Goal: Task Accomplishment & Management: Complete application form

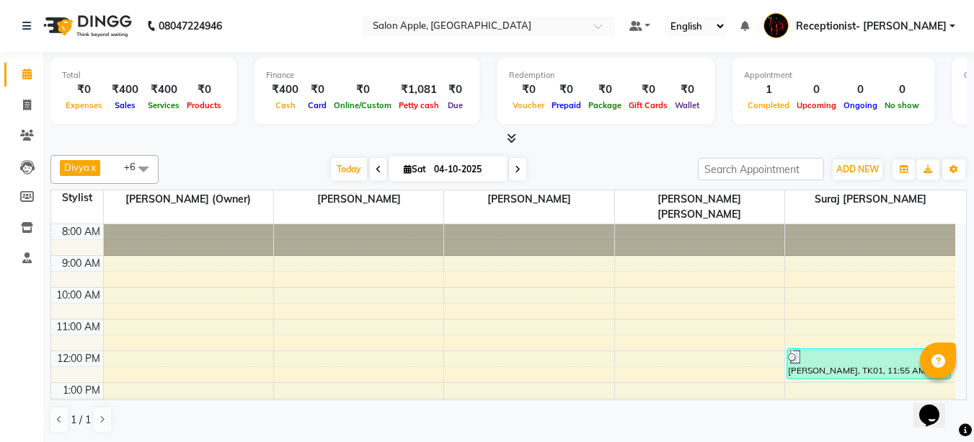
click at [973, 309] on html "08047224946 Select Location × Salon Apple, Sinhgad Road Default Panel My Panel …" at bounding box center [487, 221] width 974 height 442
click at [25, 107] on icon at bounding box center [27, 104] width 8 height 11
select select "645"
select select "service"
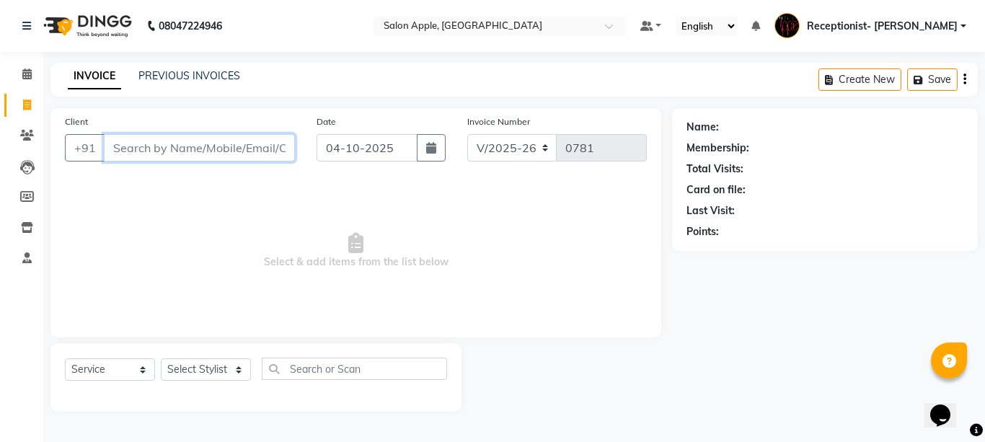
click at [190, 152] on input "Client" at bounding box center [199, 147] width 191 height 27
type input "9503024568"
click at [239, 149] on span "Add Client" at bounding box center [257, 148] width 57 height 14
select select "22"
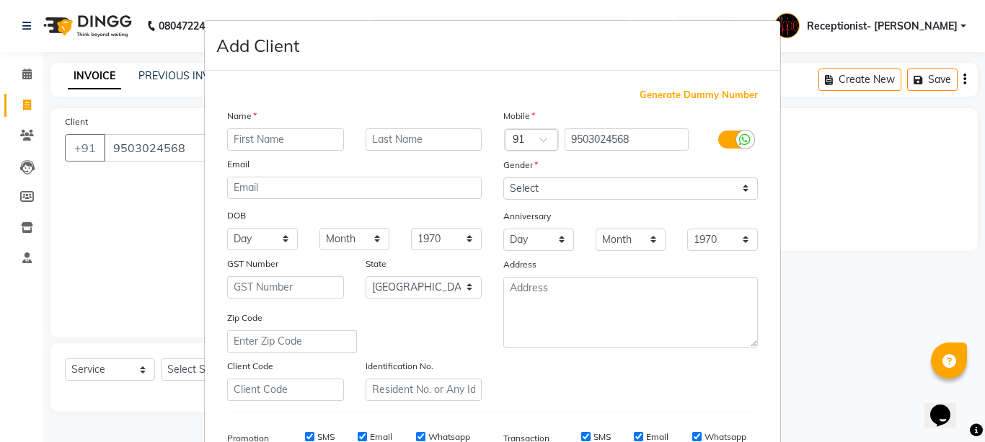
drag, startPoint x: 284, startPoint y: 145, endPoint x: 291, endPoint y: 148, distance: 7.8
click at [286, 145] on input "text" at bounding box center [285, 139] width 117 height 22
type input "[PERSON_NAME]"
click at [401, 133] on input "text" at bounding box center [423, 139] width 117 height 22
type input "Rode"
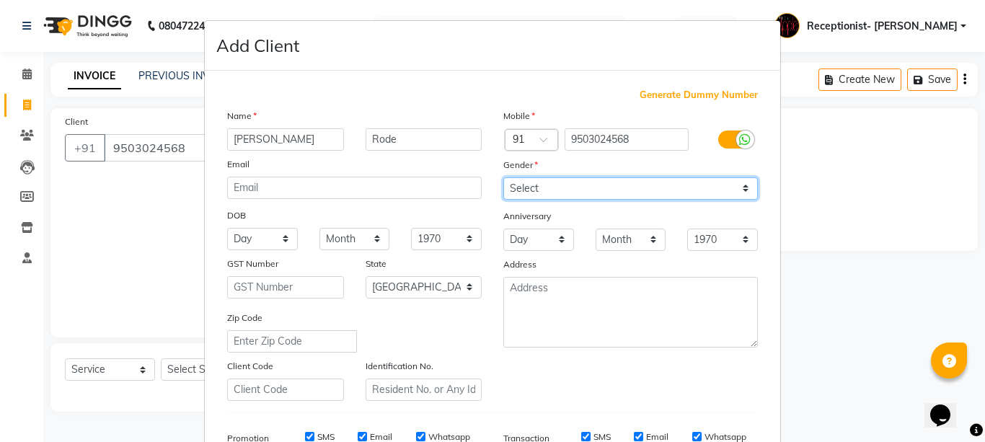
click at [551, 184] on select "Select [DEMOGRAPHIC_DATA] [DEMOGRAPHIC_DATA] Other Prefer Not To Say" at bounding box center [630, 188] width 254 height 22
select select "[DEMOGRAPHIC_DATA]"
click at [503, 177] on select "Select [DEMOGRAPHIC_DATA] [DEMOGRAPHIC_DATA] Other Prefer Not To Say" at bounding box center [630, 188] width 254 height 22
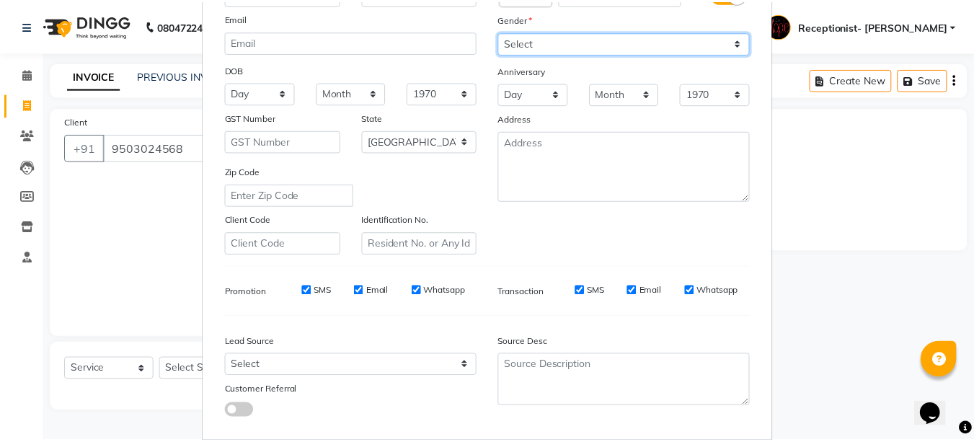
scroll to position [223, 0]
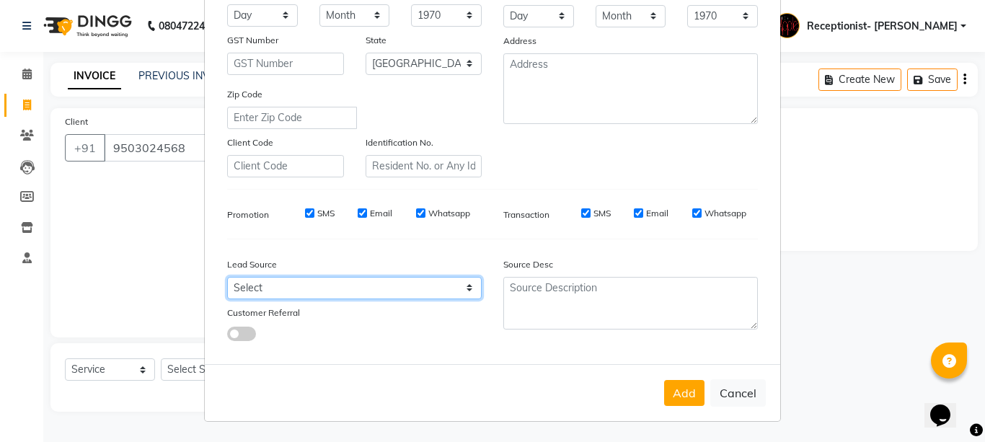
click at [259, 277] on select "Select Walk-in Referral Internet Friend Word of Mouth Advertisement Facebook Ju…" at bounding box center [354, 288] width 254 height 22
select select "10539"
click at [227, 277] on select "Select Walk-in Referral Internet Friend Word of Mouth Advertisement Facebook Ju…" at bounding box center [354, 288] width 254 height 22
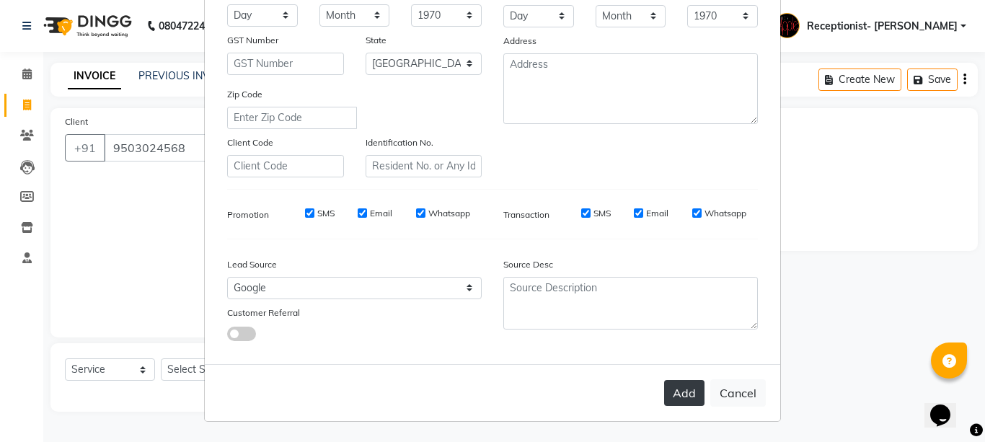
click at [664, 397] on button "Add" at bounding box center [684, 393] width 40 height 26
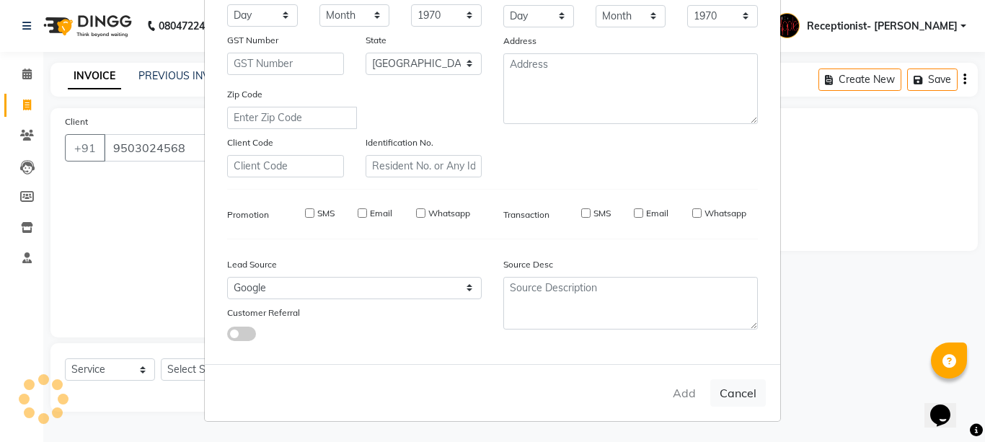
select select
select select "null"
select select
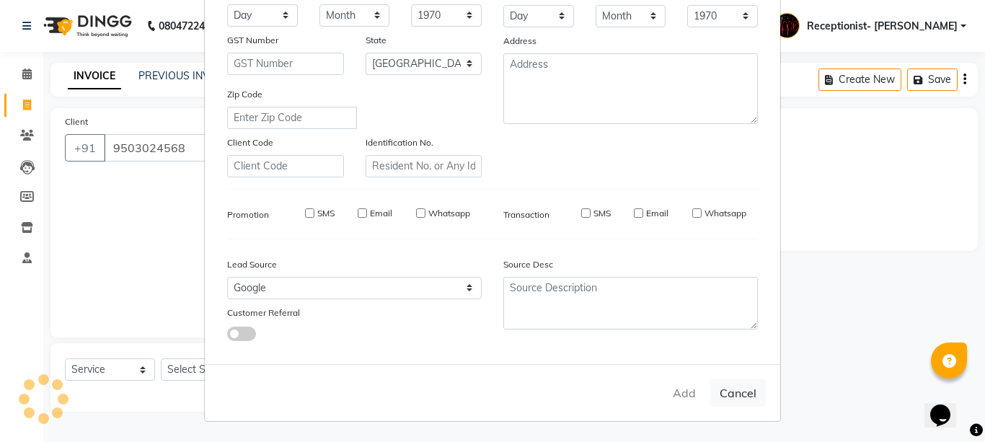
select select
checkbox input "false"
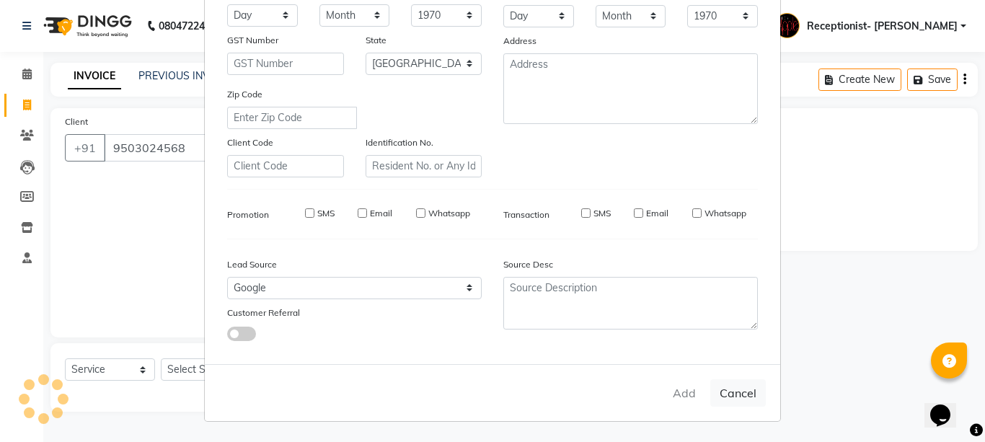
checkbox input "false"
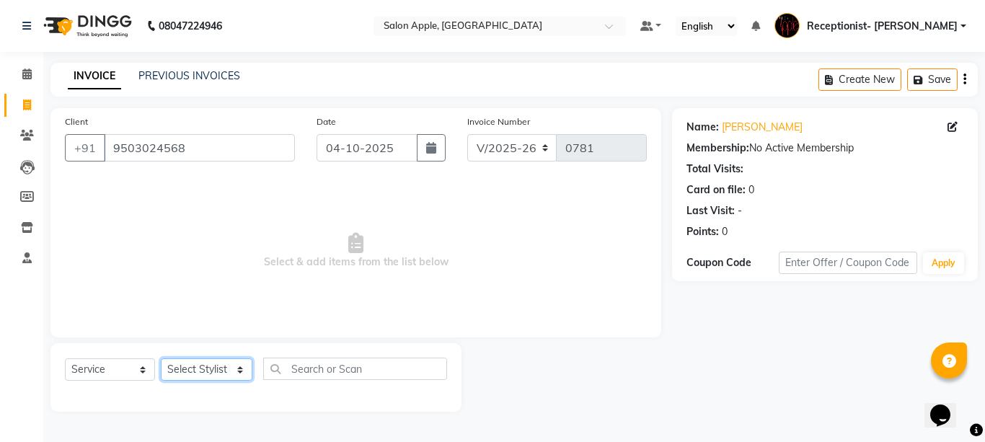
click at [216, 371] on select "Select Stylist Divya [PERSON_NAME] [PERSON_NAME] (Owner) Receptionist- [PERSON_…" at bounding box center [207, 369] width 92 height 22
select select "62964"
click at [161, 358] on select "Select Stylist Divya [PERSON_NAME] [PERSON_NAME] (Owner) Receptionist- [PERSON_…" at bounding box center [207, 369] width 92 height 22
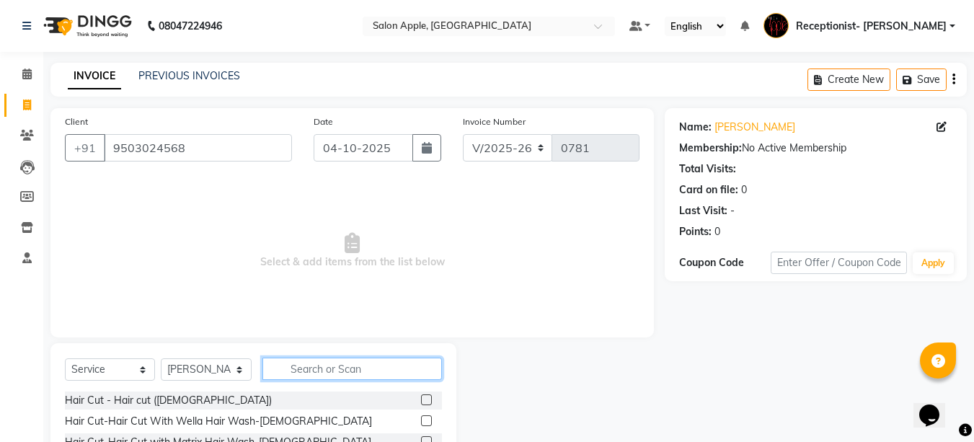
click at [330, 371] on input "text" at bounding box center [351, 369] width 179 height 22
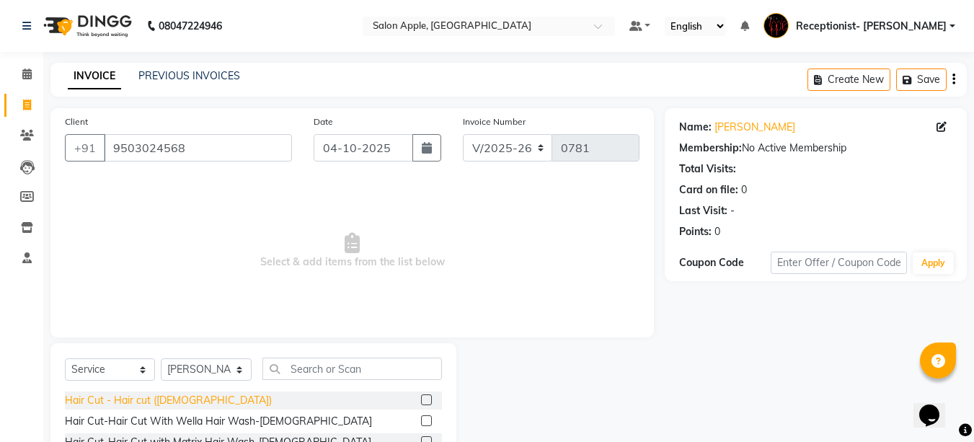
click at [173, 402] on div "Hair Cut - Hair cut ([DEMOGRAPHIC_DATA])" at bounding box center [168, 400] width 207 height 15
checkbox input "false"
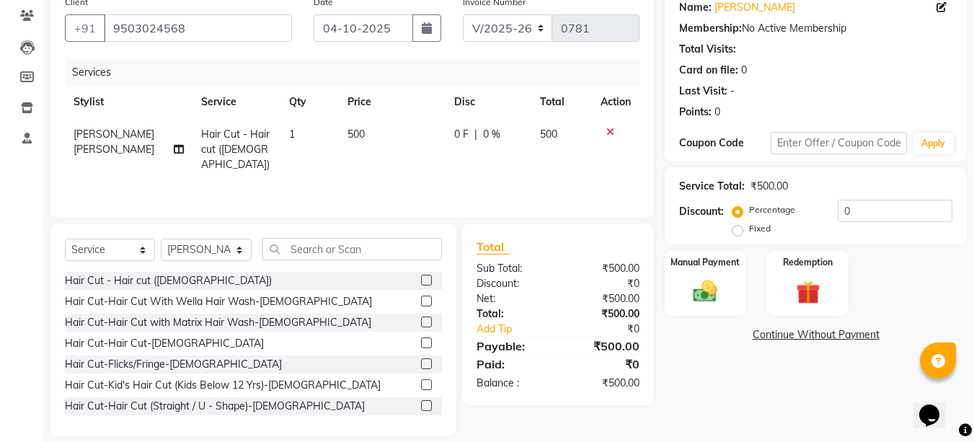
scroll to position [136, 0]
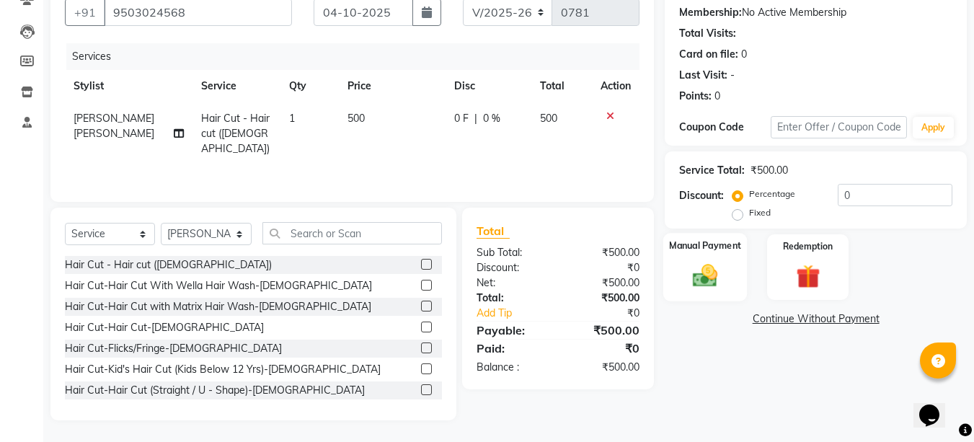
click at [714, 275] on img at bounding box center [705, 275] width 40 height 29
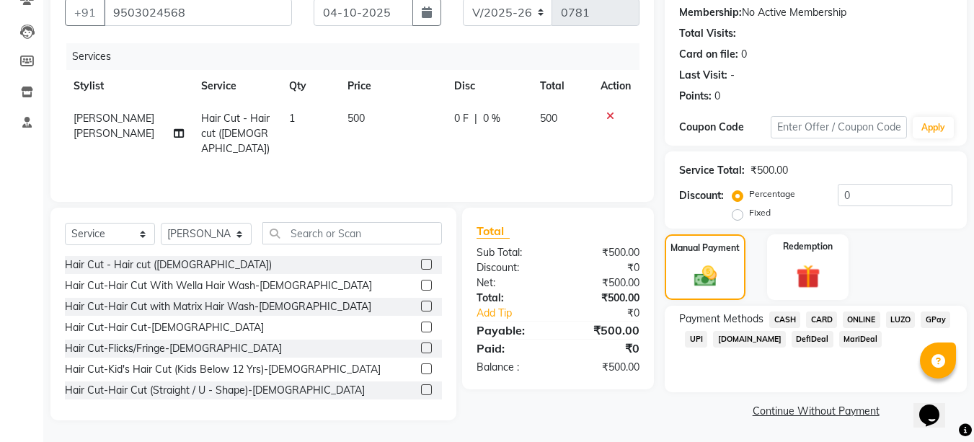
click at [853, 316] on span "ONLINE" at bounding box center [861, 319] width 37 height 17
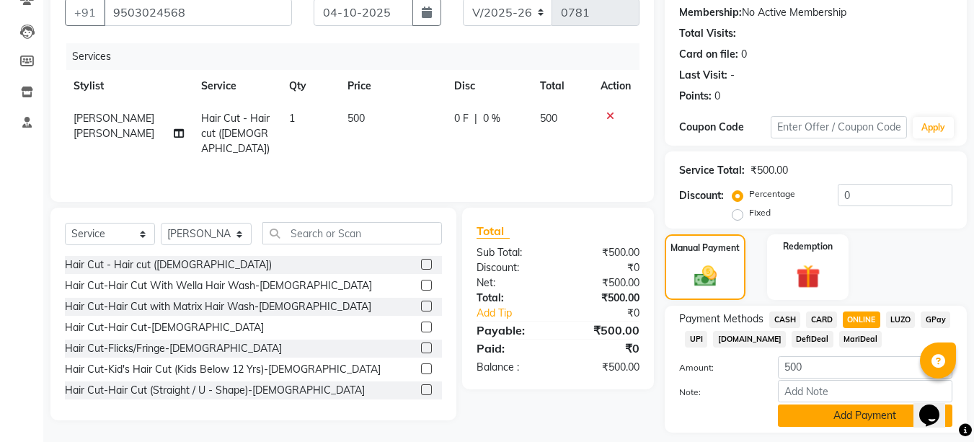
click at [818, 416] on button "Add Payment" at bounding box center [865, 415] width 174 height 22
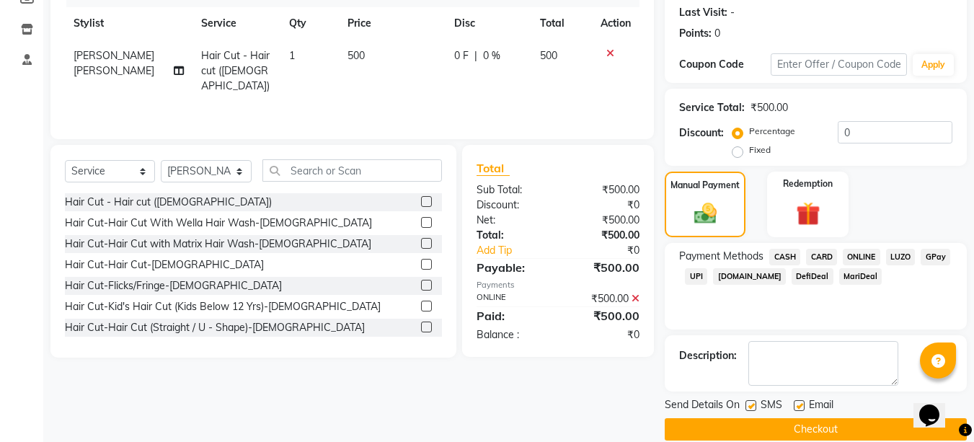
scroll to position [218, 0]
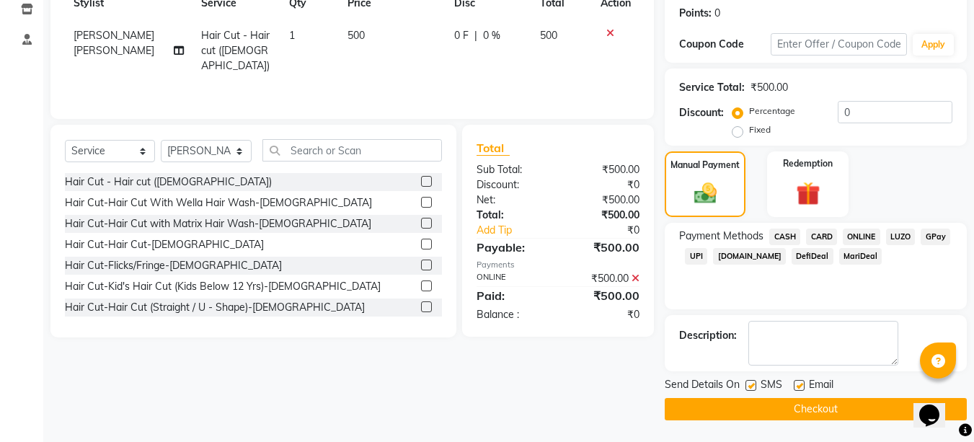
click at [789, 405] on button "Checkout" at bounding box center [816, 409] width 302 height 22
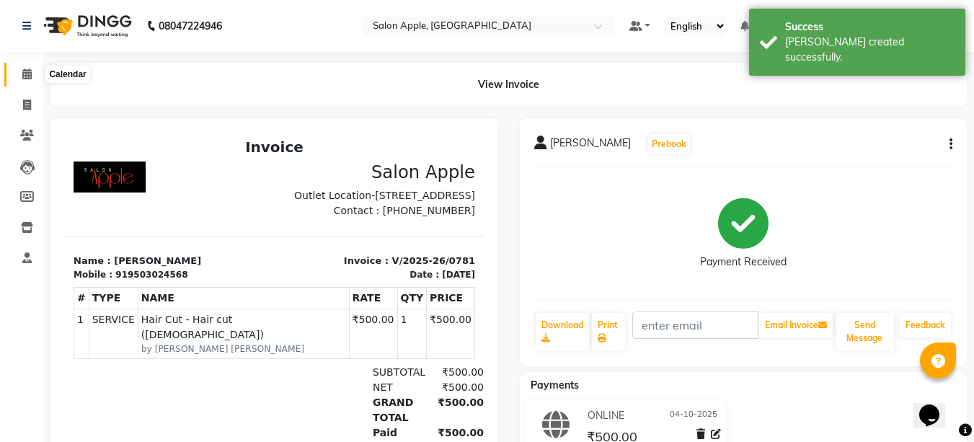
click at [27, 75] on icon at bounding box center [26, 73] width 9 height 11
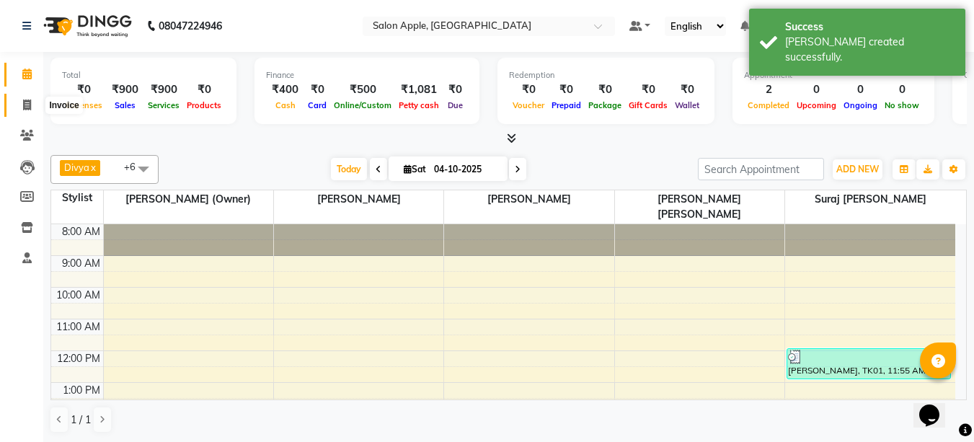
click at [24, 108] on icon at bounding box center [27, 104] width 8 height 11
select select "645"
select select "service"
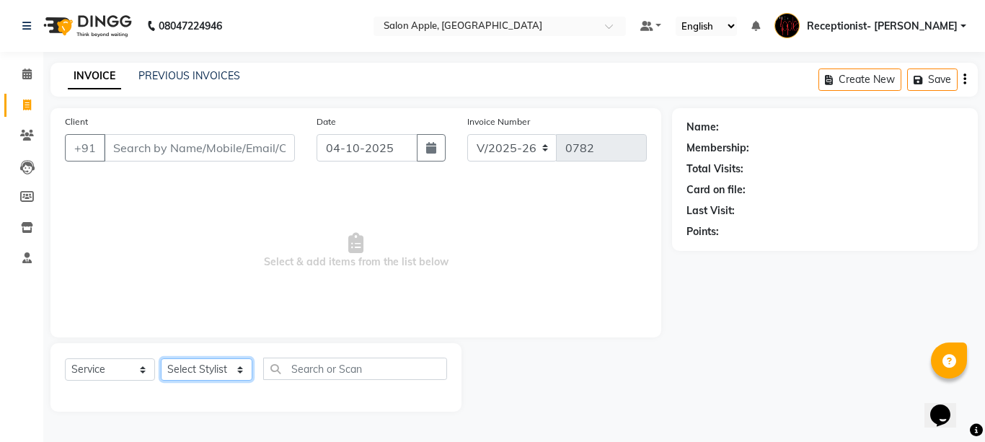
drag, startPoint x: 189, startPoint y: 364, endPoint x: 175, endPoint y: 369, distance: 14.6
click at [189, 364] on select "Select Stylist Divya [PERSON_NAME] [PERSON_NAME] (Owner) Receptionist- [PERSON_…" at bounding box center [207, 369] width 92 height 22
select select "46911"
click at [161, 358] on select "Select Stylist Divya [PERSON_NAME] [PERSON_NAME] (Owner) Receptionist- [PERSON_…" at bounding box center [207, 369] width 92 height 22
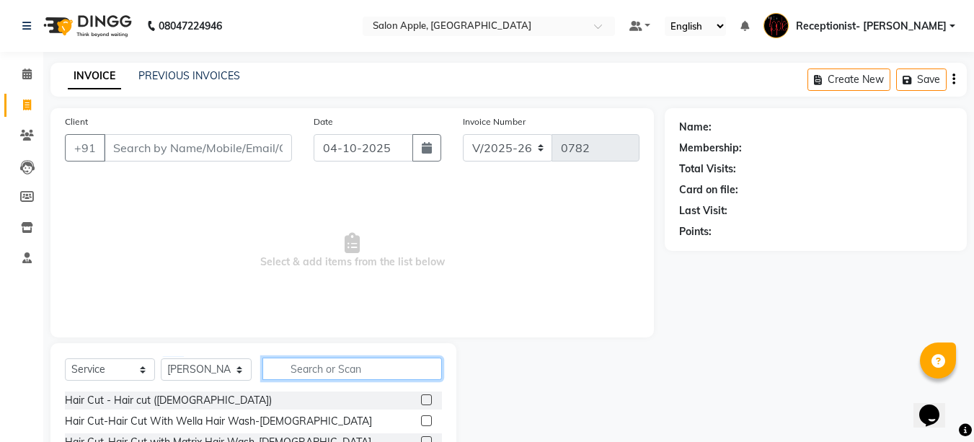
click at [299, 372] on input "text" at bounding box center [351, 369] width 179 height 22
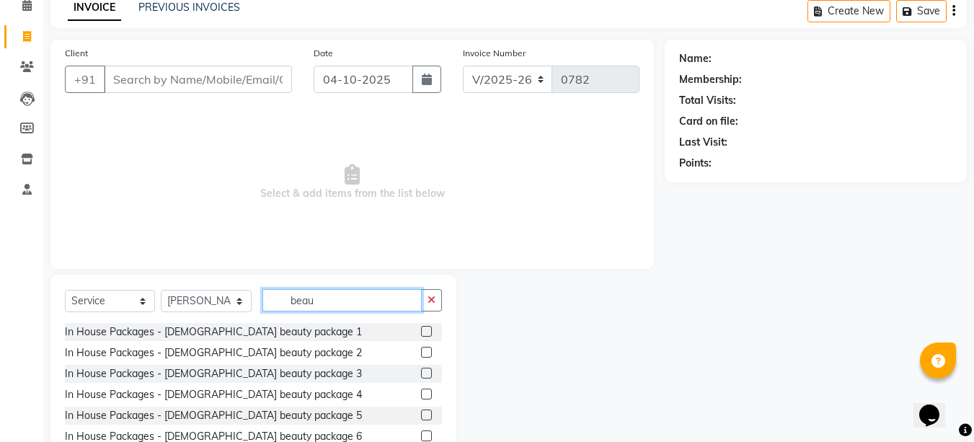
scroll to position [72, 0]
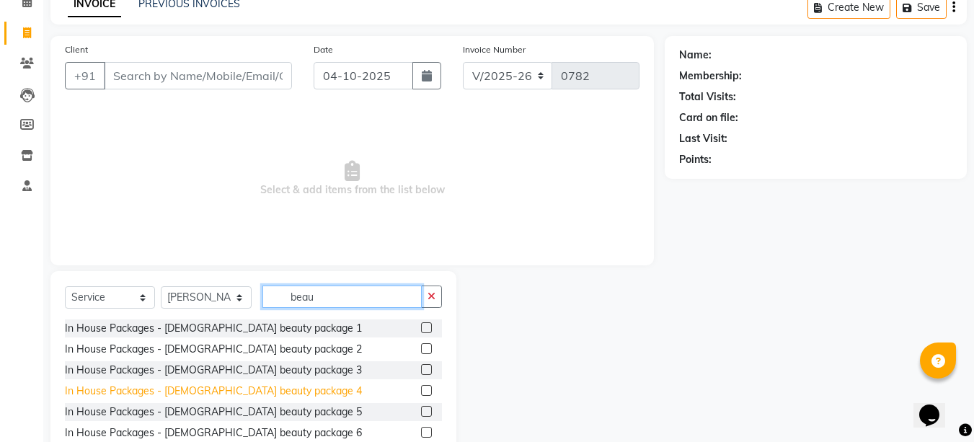
type input "beau"
click at [244, 392] on div "In House Packages - [DEMOGRAPHIC_DATA] beauty package 4" at bounding box center [213, 390] width 297 height 15
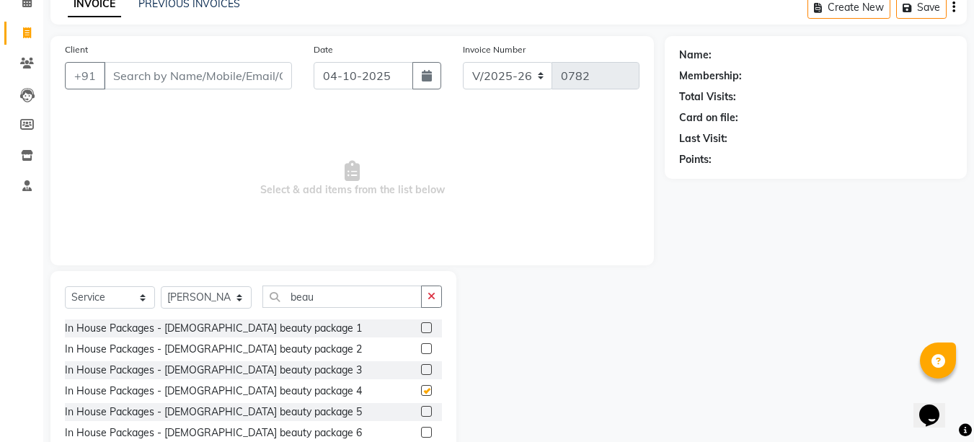
checkbox input "false"
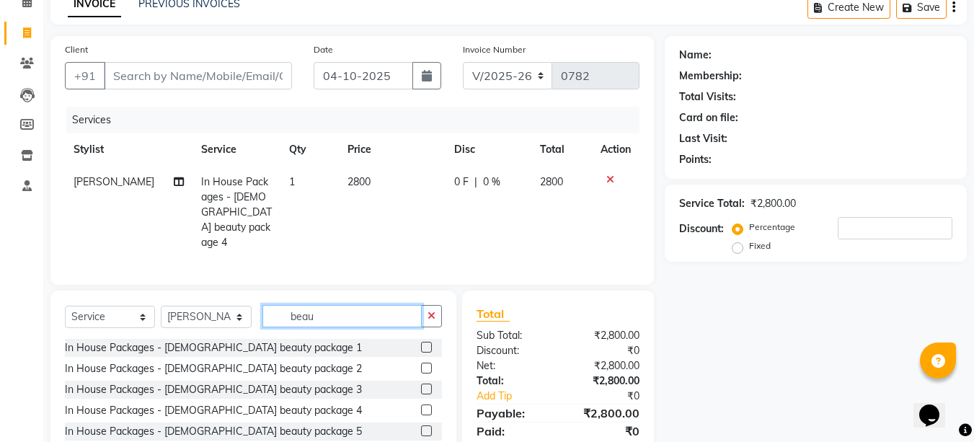
drag, startPoint x: 346, startPoint y: 316, endPoint x: 254, endPoint y: 323, distance: 91.8
click at [254, 323] on div "Select Service Product Membership Package Voucher Prepaid Gift Card Select Styl…" at bounding box center [253, 322] width 377 height 34
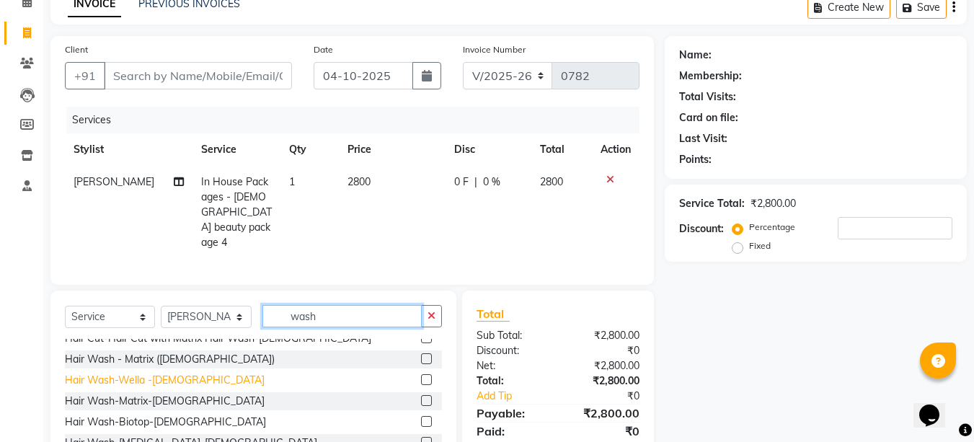
type input "wash"
click at [154, 376] on div "Hair Wash-Wella -[DEMOGRAPHIC_DATA]" at bounding box center [165, 380] width 200 height 15
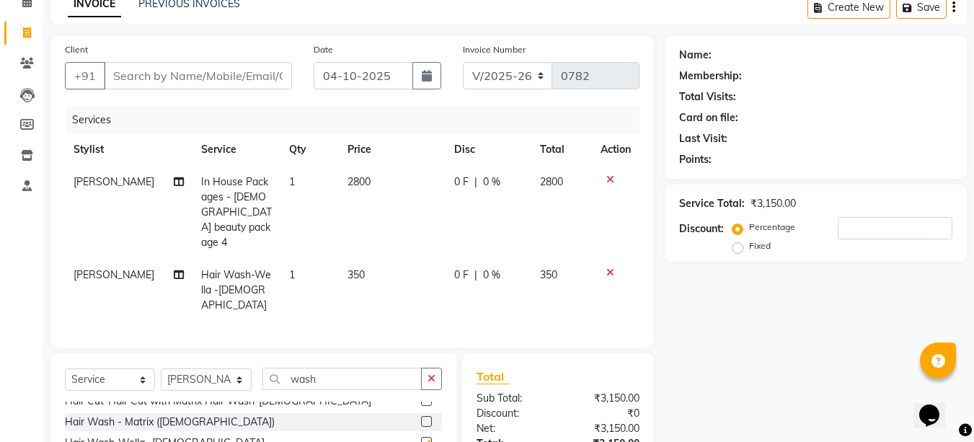
checkbox input "false"
drag, startPoint x: 352, startPoint y: 356, endPoint x: 244, endPoint y: 365, distance: 107.8
click at [248, 368] on div "Select Service Product Membership Package Voucher Prepaid Gift Card Select Styl…" at bounding box center [253, 385] width 377 height 34
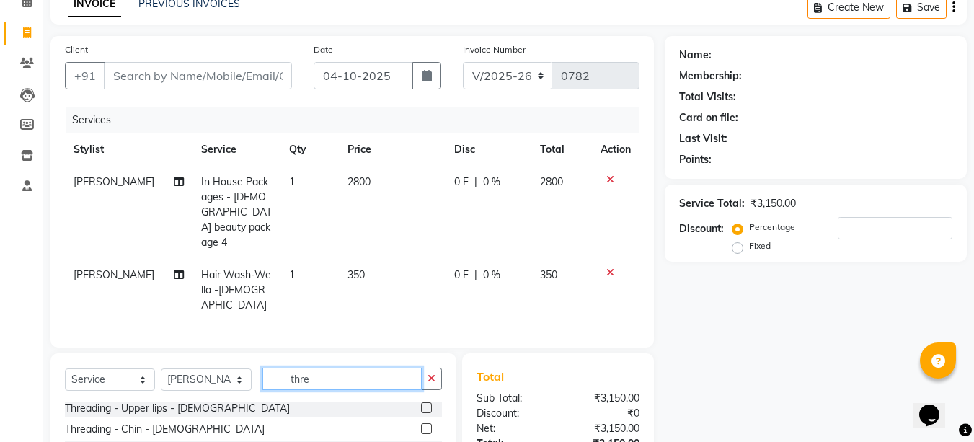
scroll to position [198, 0]
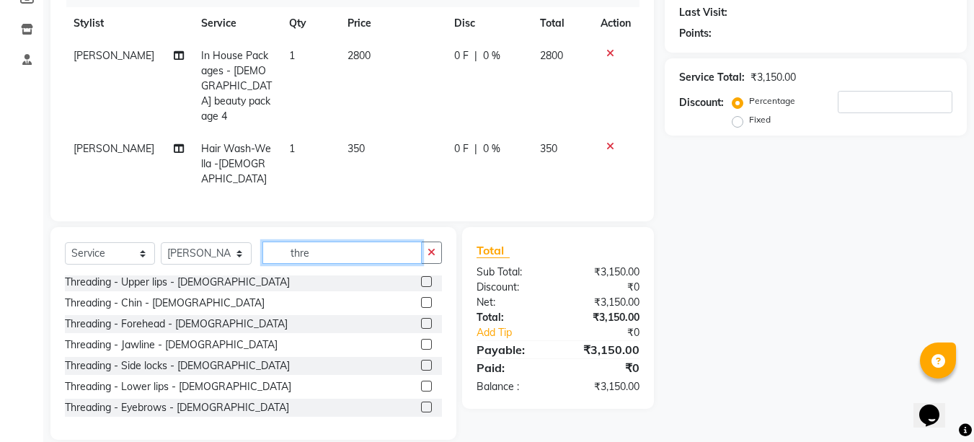
type input "thre"
click at [225, 273] on div "Threading - Upper lips - [DEMOGRAPHIC_DATA]" at bounding box center [253, 282] width 377 height 18
click at [221, 273] on div "Threading - Upper lips - [DEMOGRAPHIC_DATA]" at bounding box center [253, 282] width 377 height 18
click at [421, 276] on label at bounding box center [426, 281] width 11 height 11
click at [421, 277] on input "checkbox" at bounding box center [425, 281] width 9 height 9
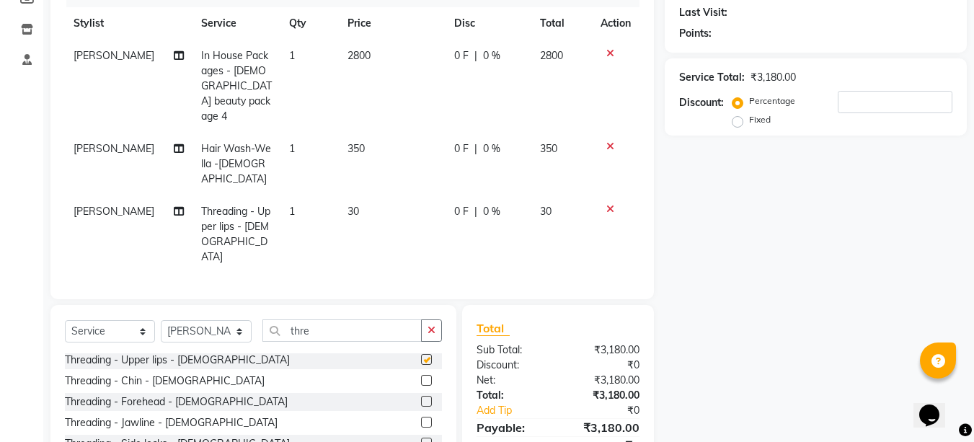
checkbox input "false"
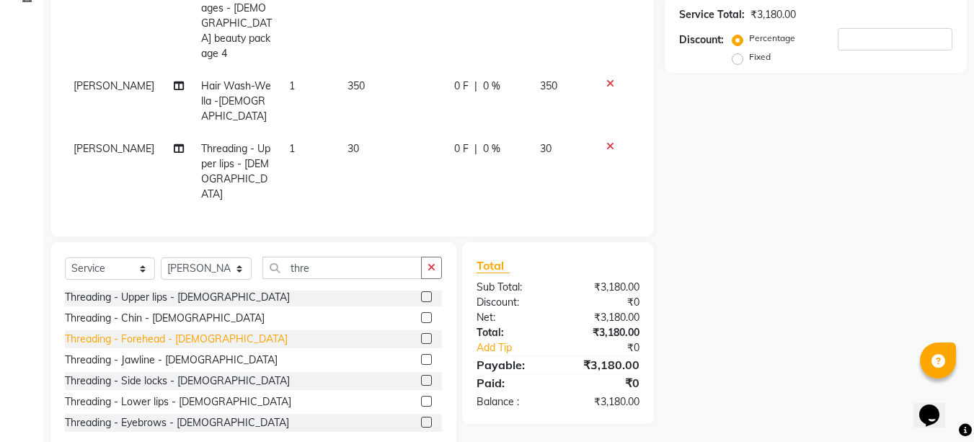
click at [182, 332] on div "Threading - Forehead - [DEMOGRAPHIC_DATA]" at bounding box center [176, 339] width 223 height 15
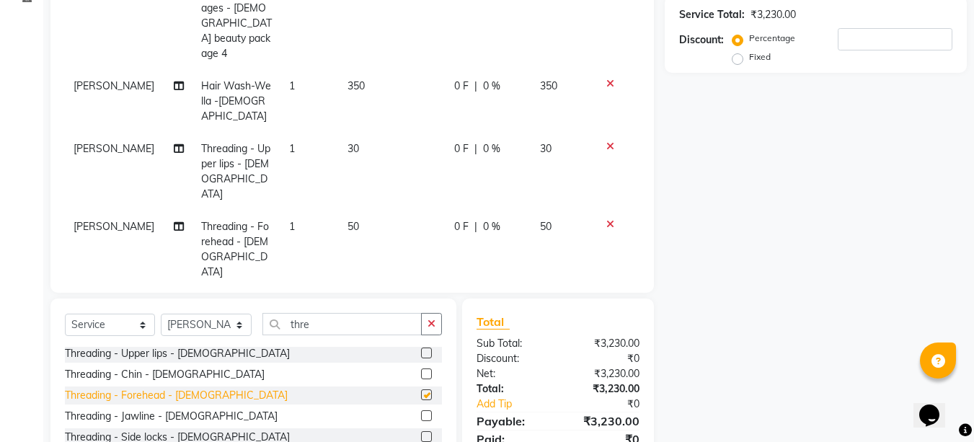
checkbox input "false"
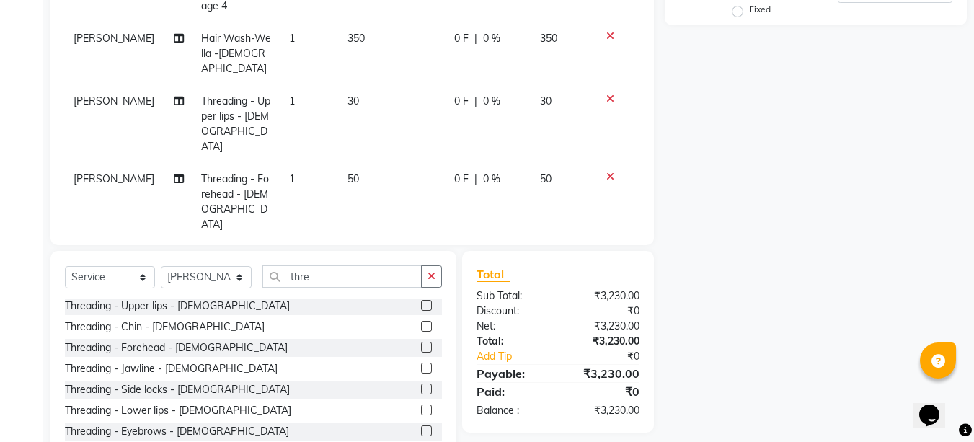
scroll to position [20, 0]
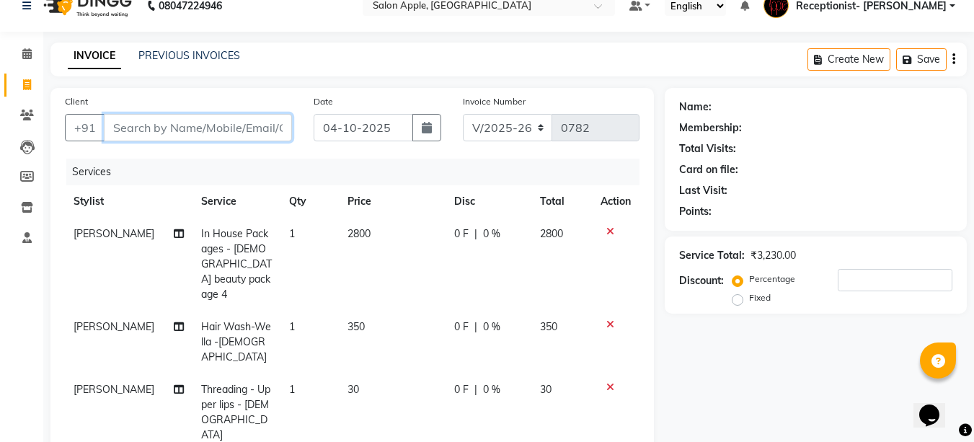
click at [238, 132] on input "Client" at bounding box center [198, 127] width 188 height 27
